Goal: Contribute content

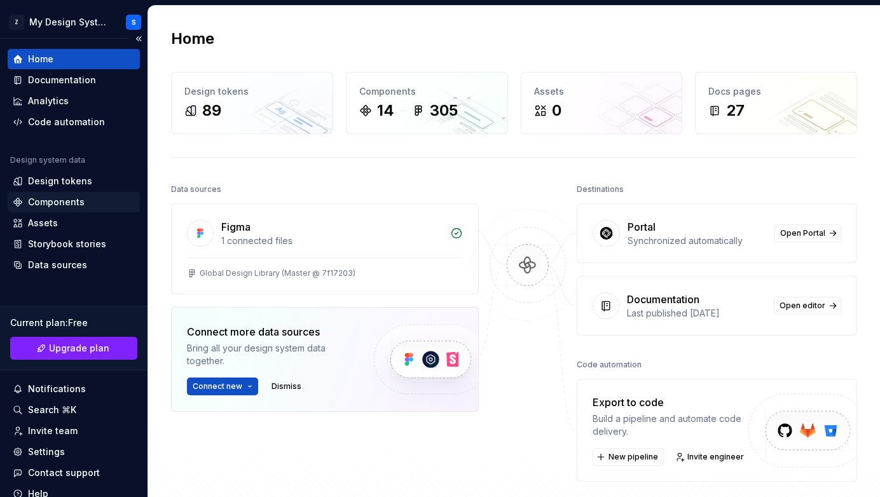
click at [69, 196] on div "Components" at bounding box center [56, 202] width 57 height 13
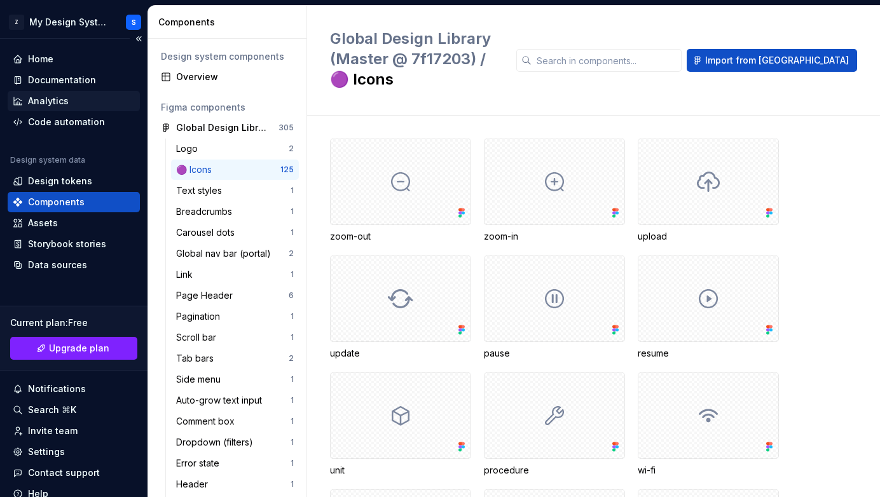
click at [59, 95] on div "Analytics" at bounding box center [48, 101] width 41 height 13
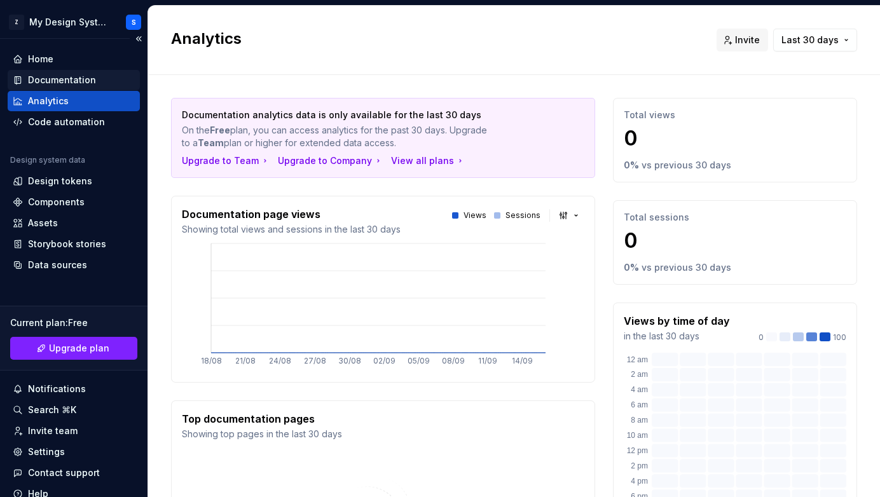
click at [50, 78] on div "Documentation" at bounding box center [62, 80] width 68 height 13
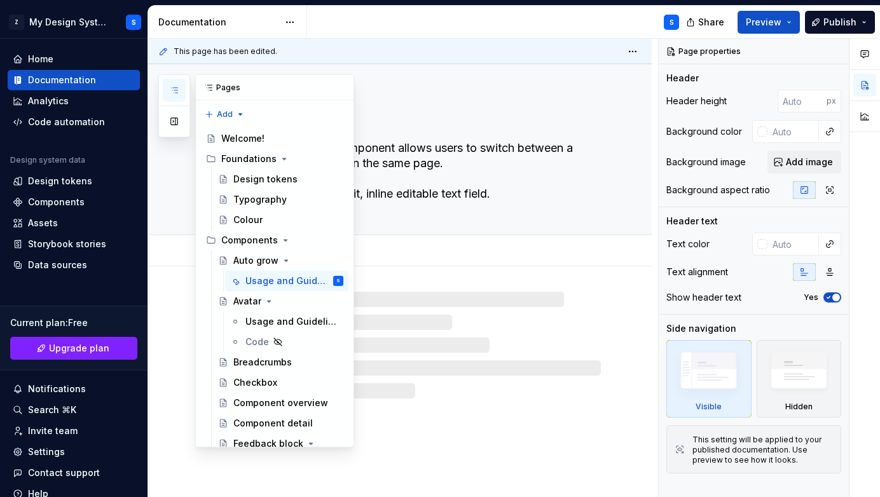
click at [174, 90] on icon "button" at bounding box center [174, 90] width 10 height 10
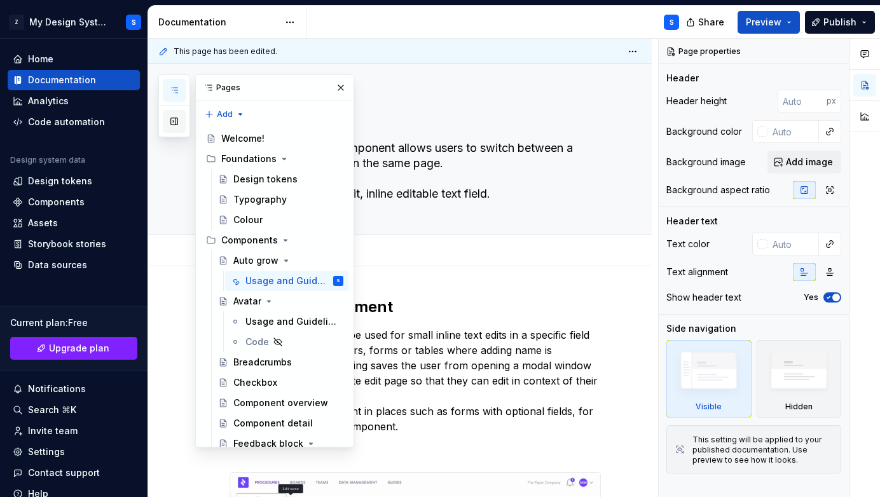
click at [172, 124] on button "button" at bounding box center [174, 121] width 23 height 23
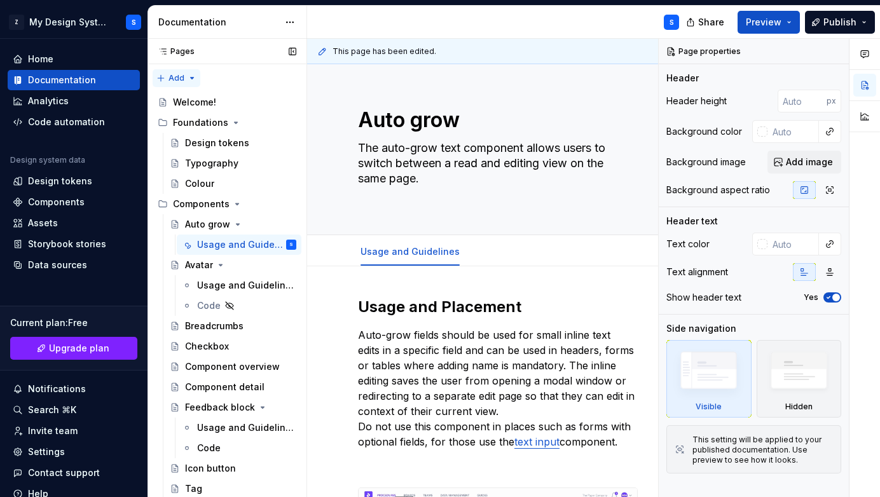
click at [188, 78] on div "Pages Pages Add Accessibility guide for tree Page tree. Navigate the tree with …" at bounding box center [227, 271] width 159 height 464
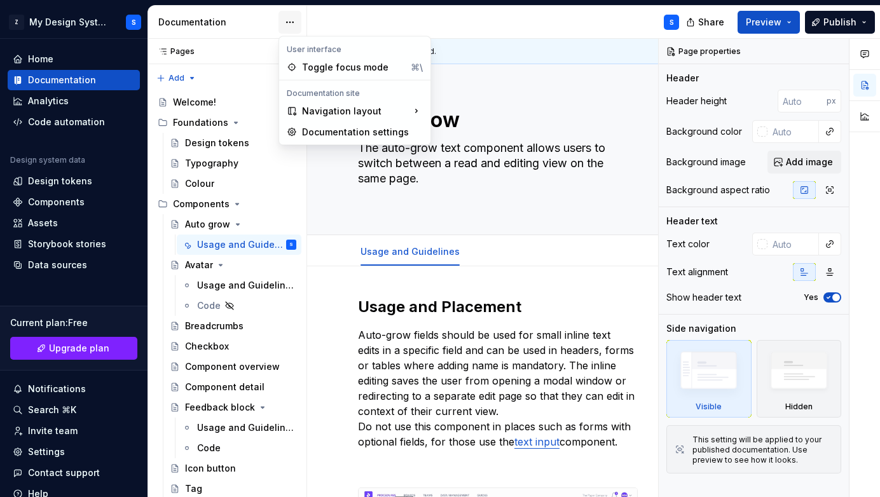
click at [291, 21] on html "Z My Design System S Home Documentation Analytics Code automation Design system…" at bounding box center [440, 248] width 880 height 497
type textarea "*"
